Goal: Find specific page/section: Find specific page/section

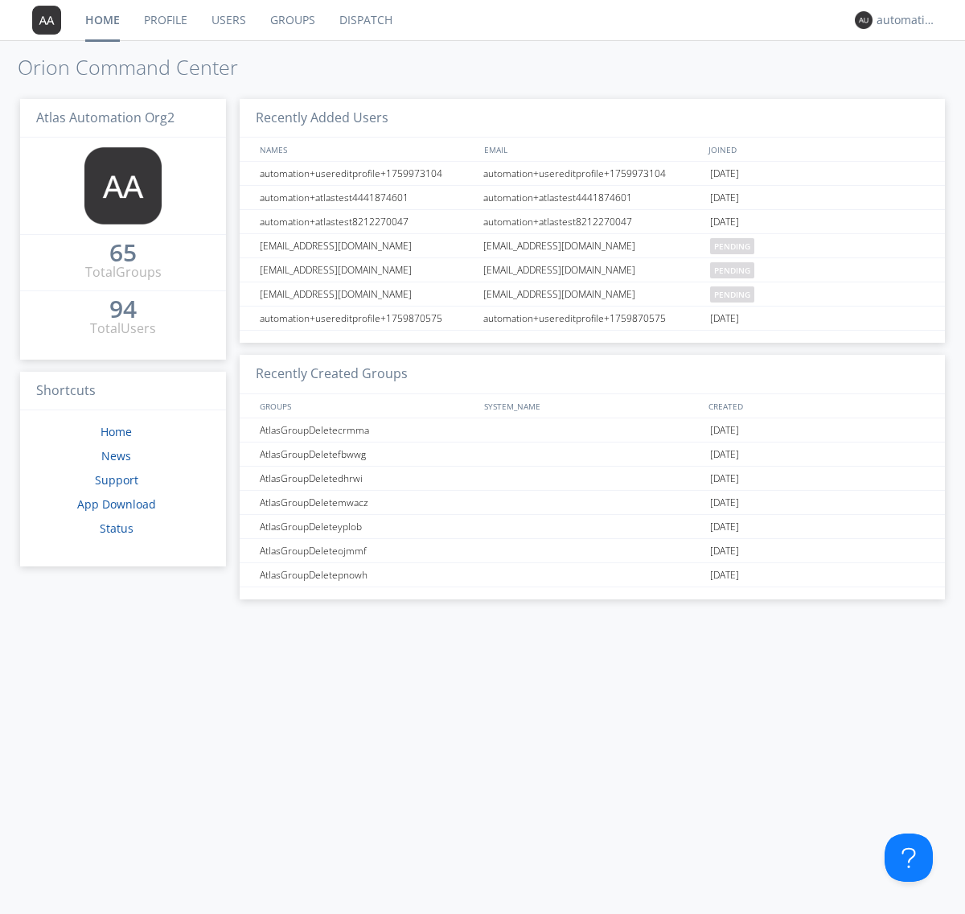
click at [364, 20] on link "Dispatch" at bounding box center [365, 20] width 77 height 40
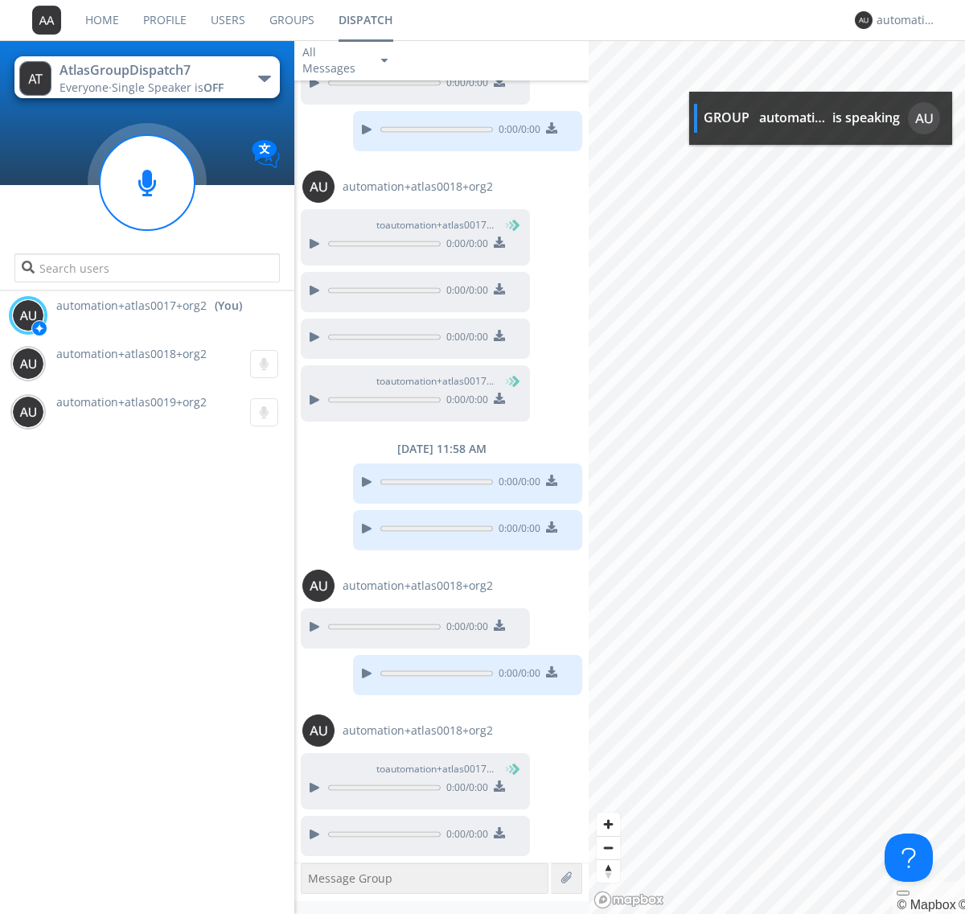
scroll to position [243, 0]
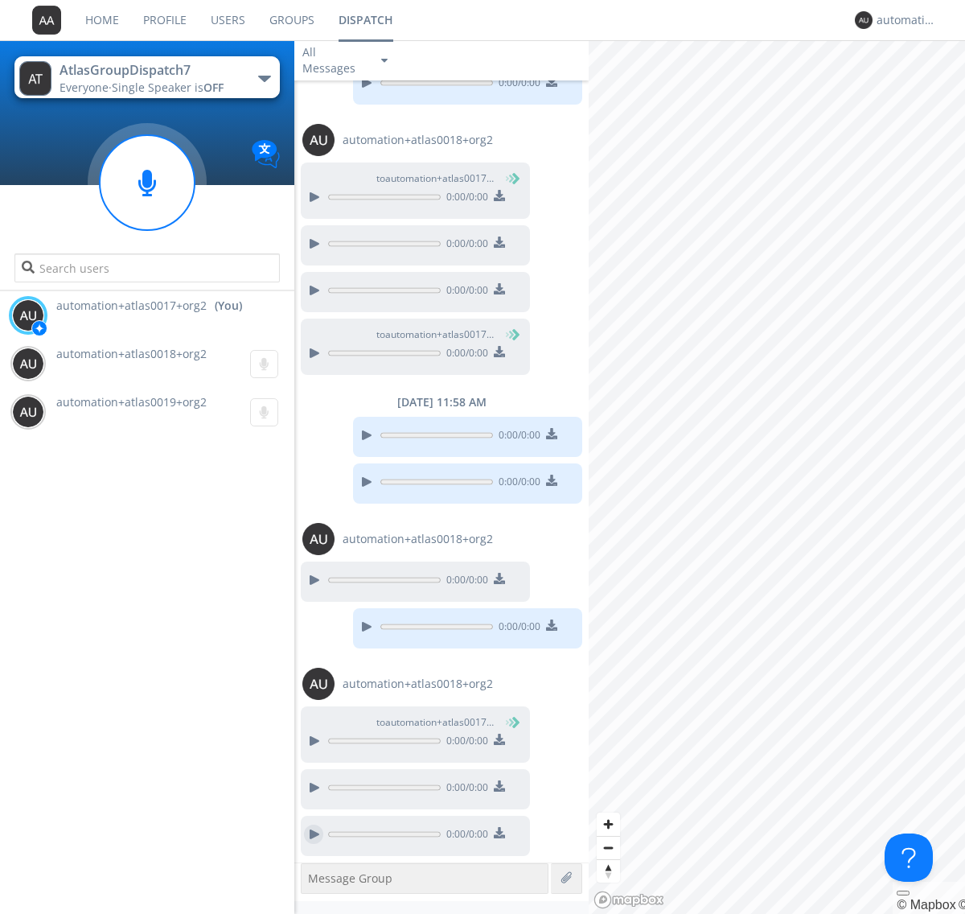
click at [314, 834] on div at bounding box center [313, 834] width 19 height 19
click at [903, 20] on div "automation+atlas0017+org2" at bounding box center [907, 20] width 60 height 16
